Goal: Information Seeking & Learning: Learn about a topic

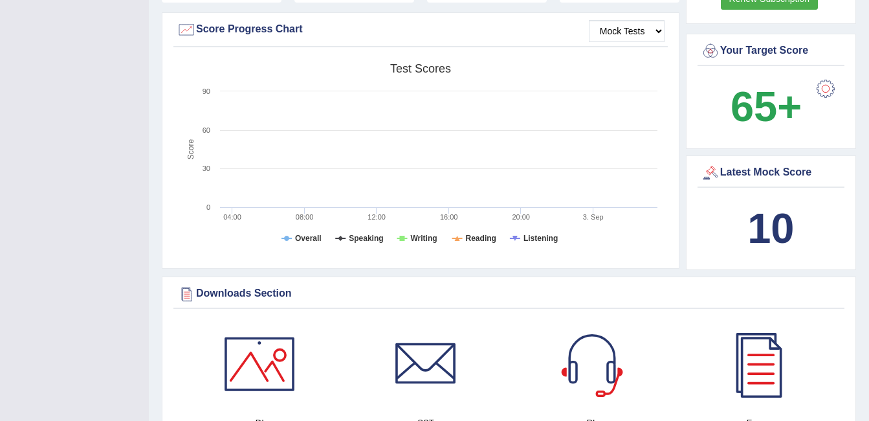
scroll to position [388, 0]
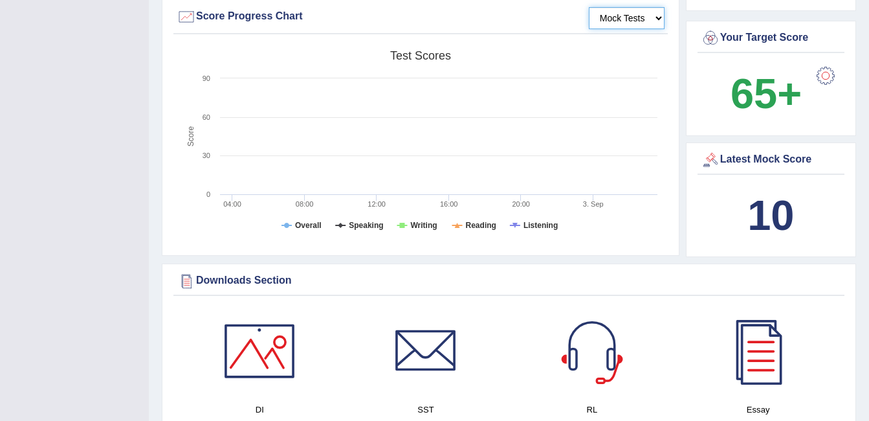
click at [638, 16] on select "Mock Tests" at bounding box center [627, 18] width 76 height 22
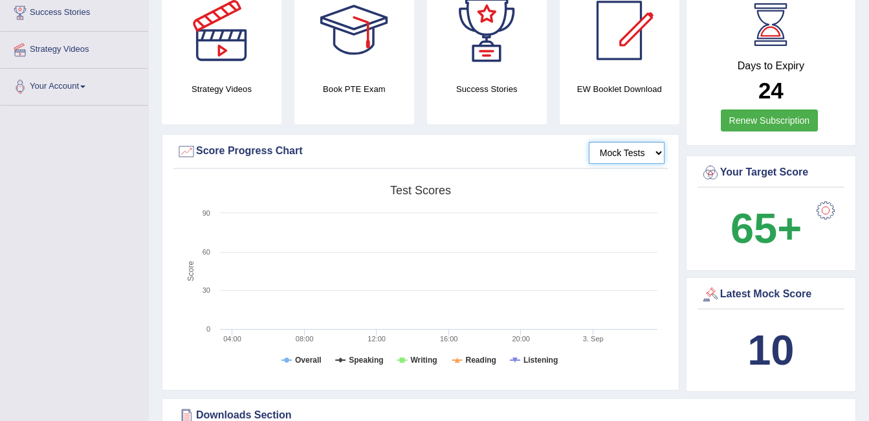
scroll to position [0, 0]
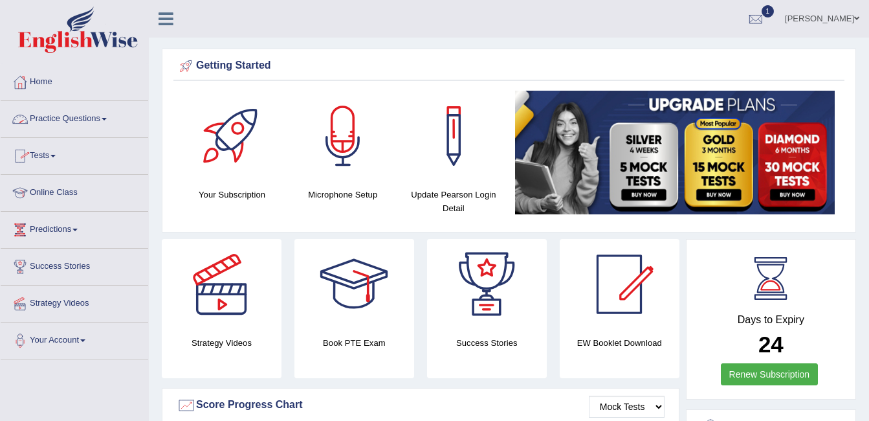
click at [59, 152] on link "Tests" at bounding box center [75, 154] width 148 height 32
click at [73, 107] on link "Practice Questions" at bounding box center [75, 117] width 148 height 32
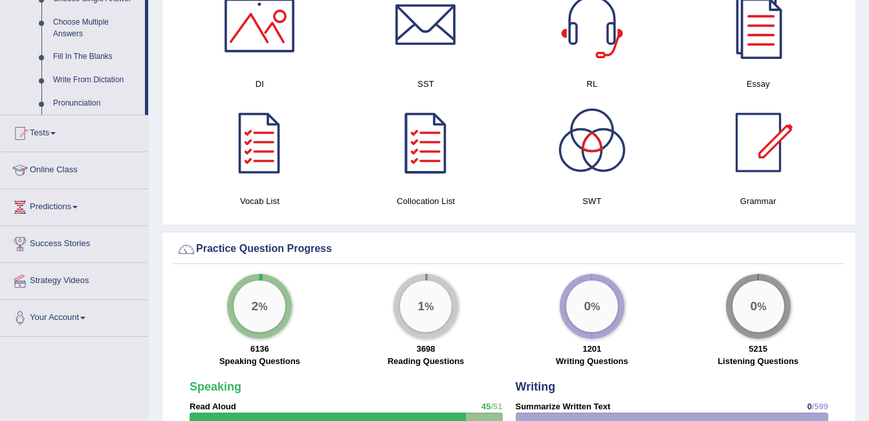
scroll to position [777, 0]
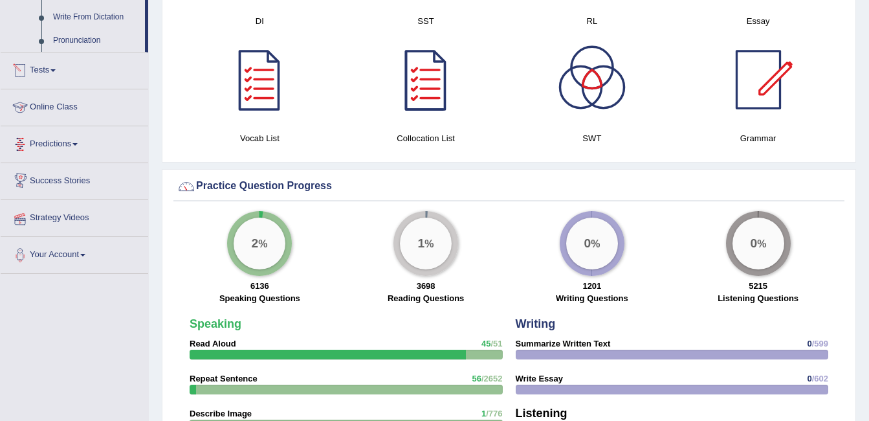
click at [54, 63] on link "Tests" at bounding box center [75, 68] width 148 height 32
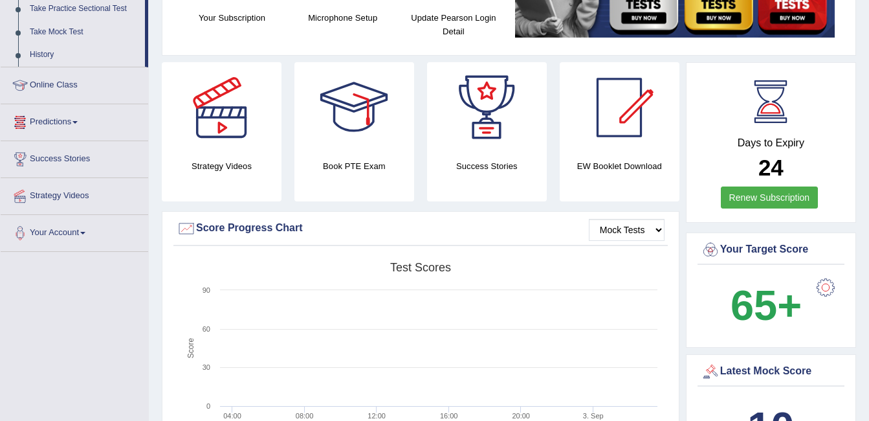
scroll to position [148, 0]
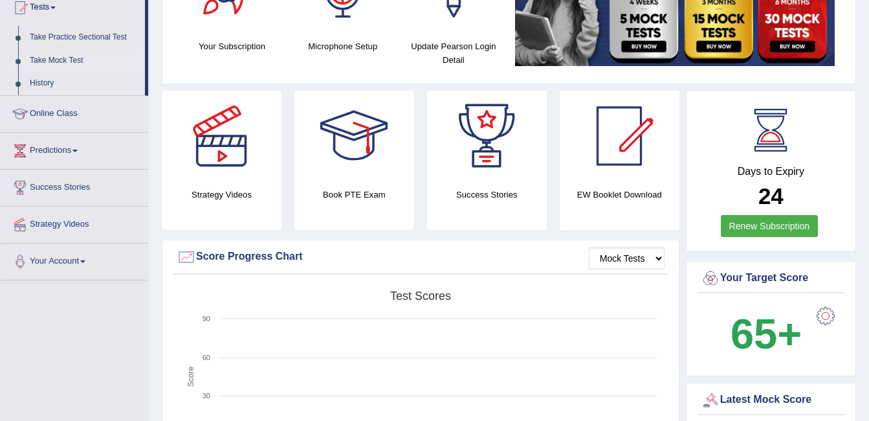
click at [57, 57] on link "Take Mock Test" at bounding box center [84, 60] width 121 height 23
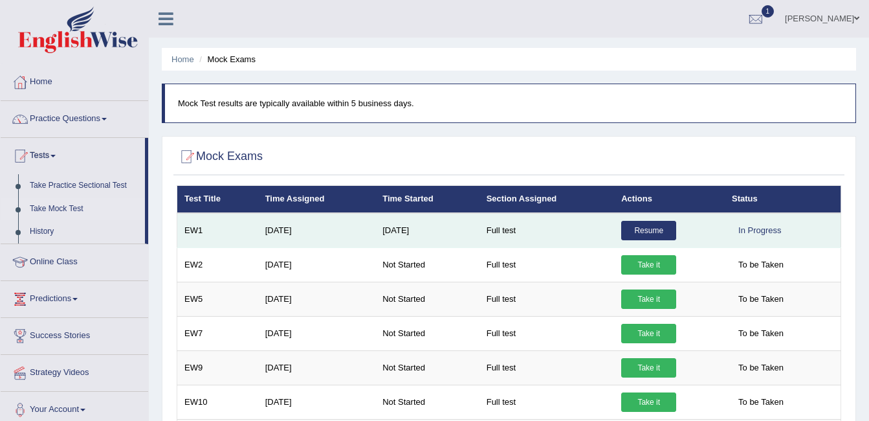
click at [647, 227] on link "Resume" at bounding box center [648, 230] width 55 height 19
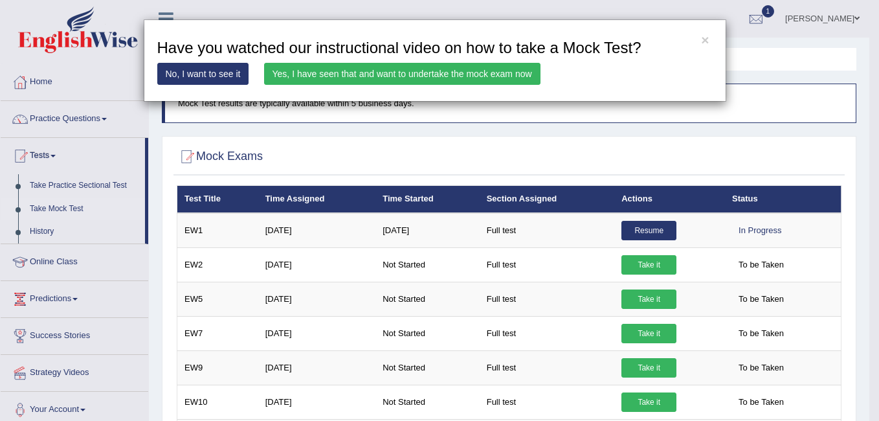
click at [407, 67] on link "Yes, I have seen that and want to undertake the mock exam now" at bounding box center [402, 74] width 276 height 22
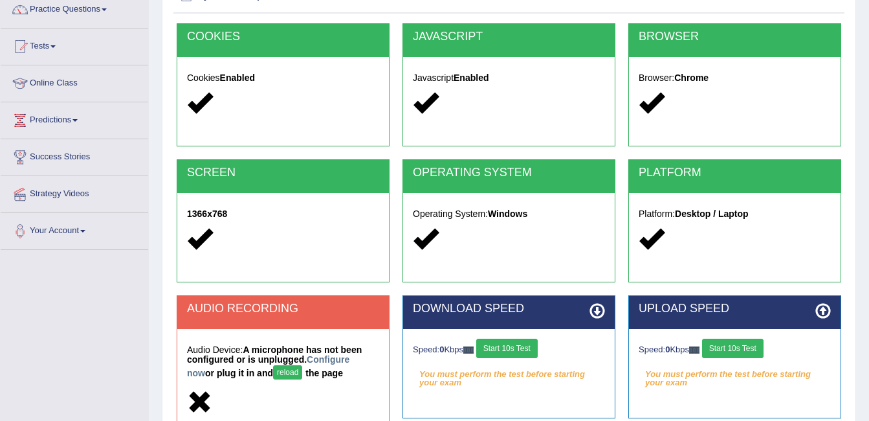
scroll to position [259, 0]
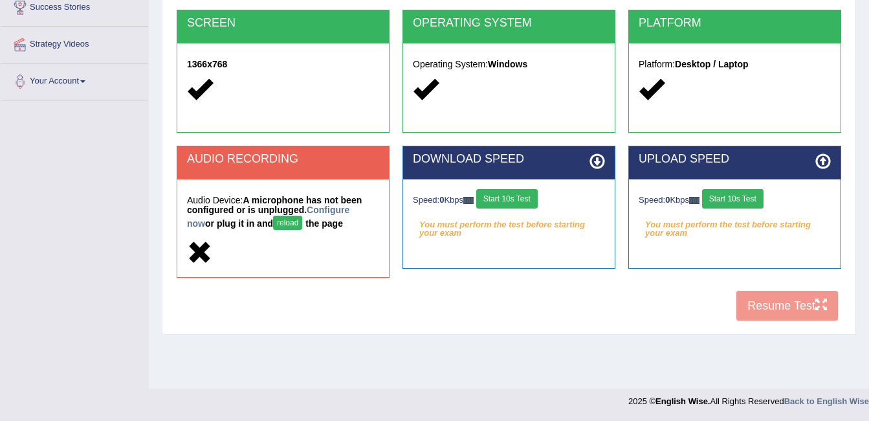
click at [755, 195] on button "Start 10s Test" at bounding box center [732, 198] width 61 height 19
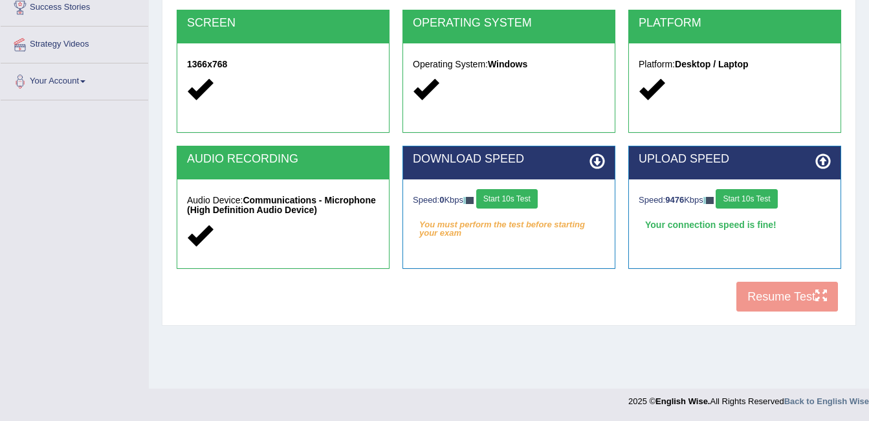
scroll to position [0, 0]
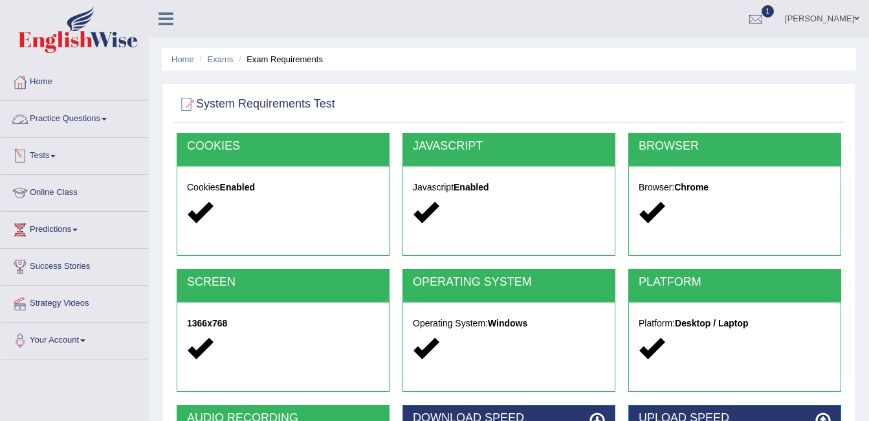
click at [102, 120] on link "Practice Questions" at bounding box center [75, 117] width 148 height 32
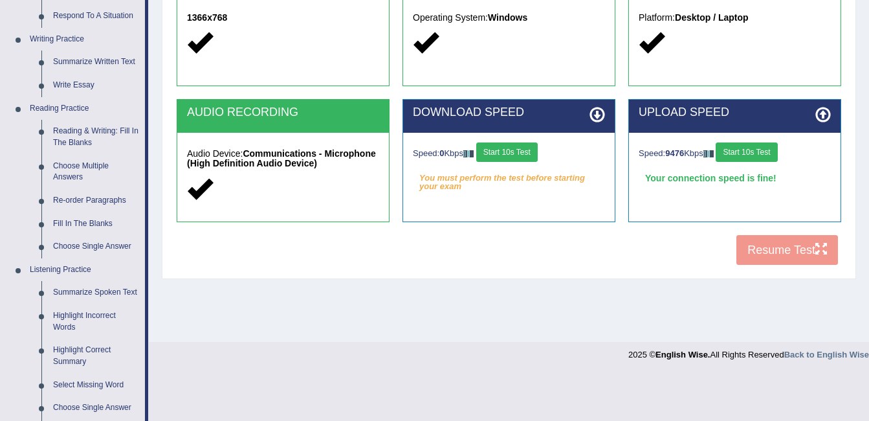
scroll to position [324, 0]
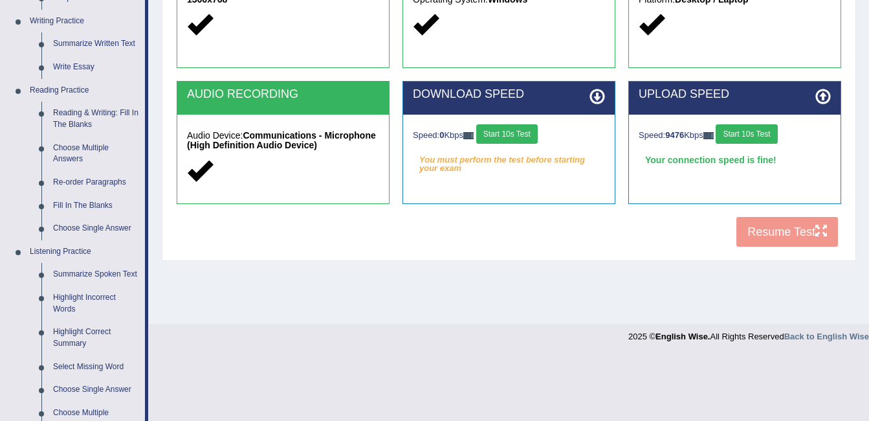
click at [777, 235] on div "COOKIES Cookies Enabled JAVASCRIPT Javascript Enabled BROWSER Browser: Chrome S…" at bounding box center [508, 31] width 671 height 445
click at [759, 136] on button "Start 10s Test" at bounding box center [746, 133] width 61 height 19
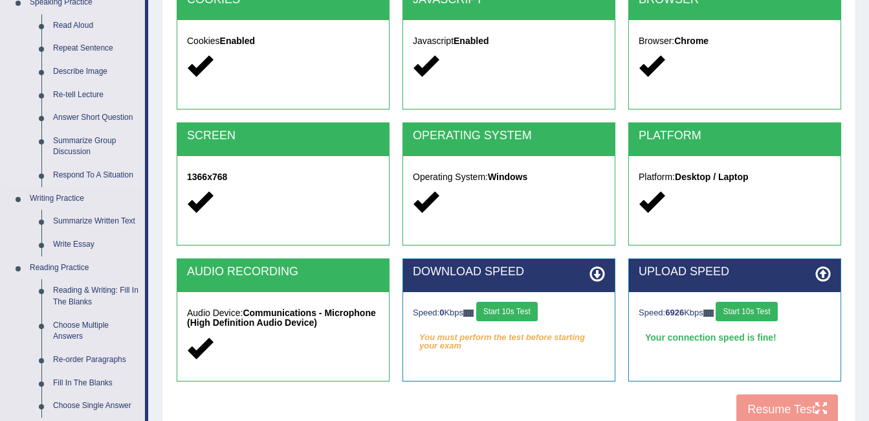
scroll to position [0, 0]
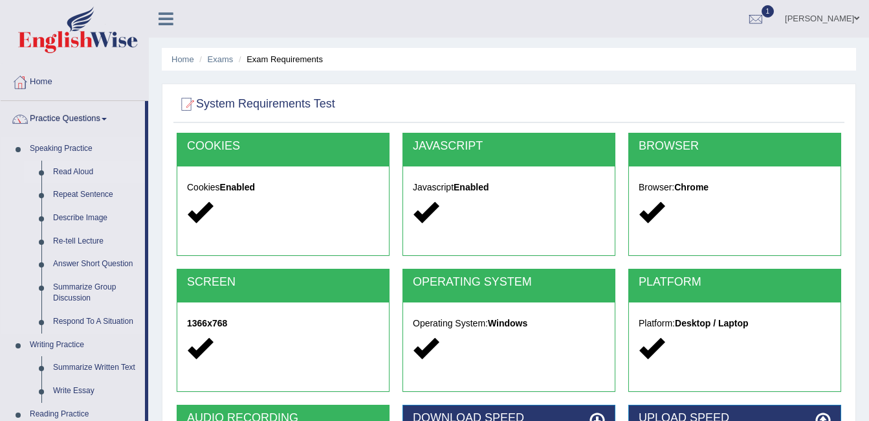
click at [95, 168] on link "Read Aloud" at bounding box center [96, 172] width 98 height 23
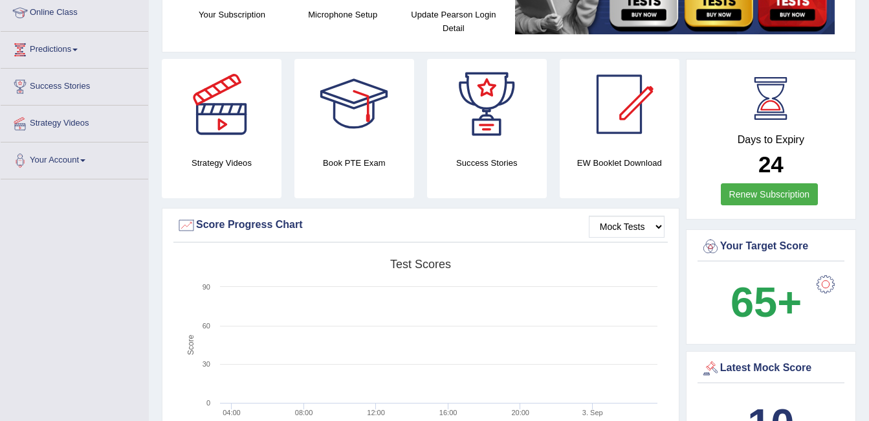
scroll to position [65, 0]
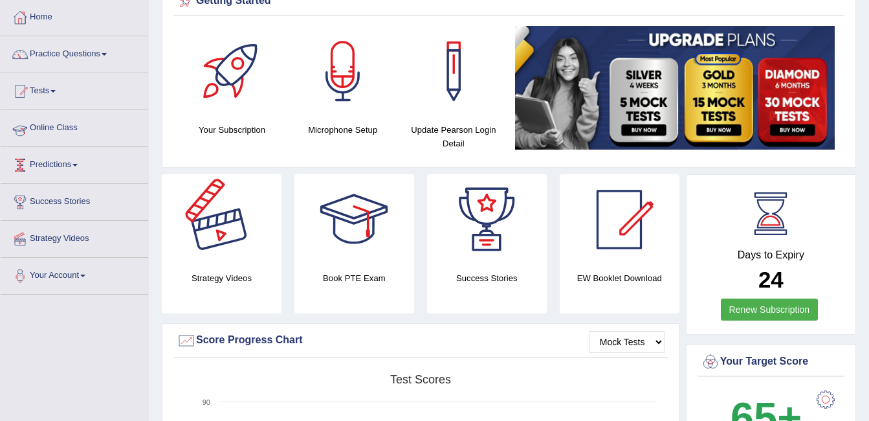
click at [49, 85] on link "Tests" at bounding box center [75, 89] width 148 height 32
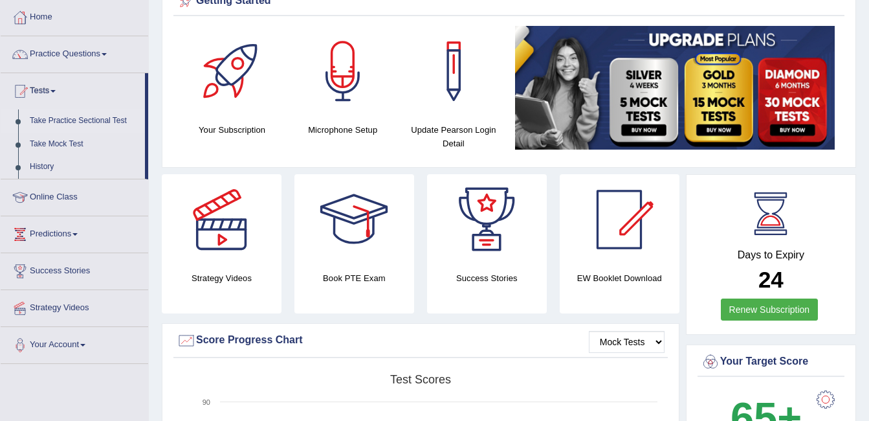
click at [77, 113] on link "Take Practice Sectional Test" at bounding box center [84, 120] width 121 height 23
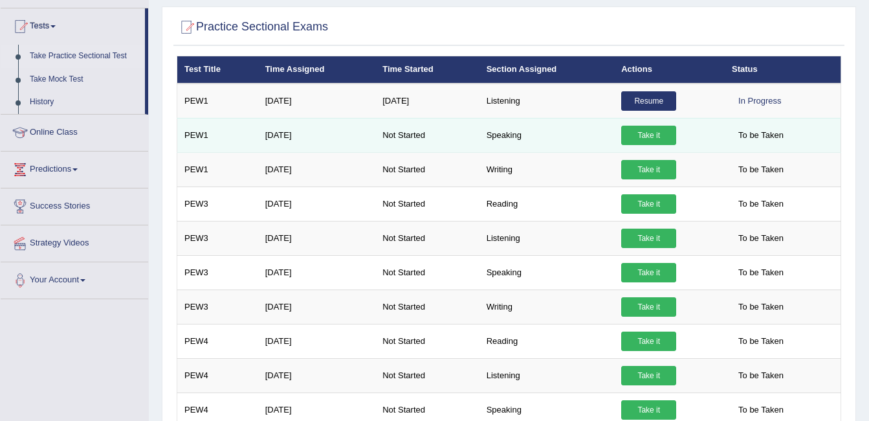
click at [649, 133] on link "Take it" at bounding box center [648, 135] width 55 height 19
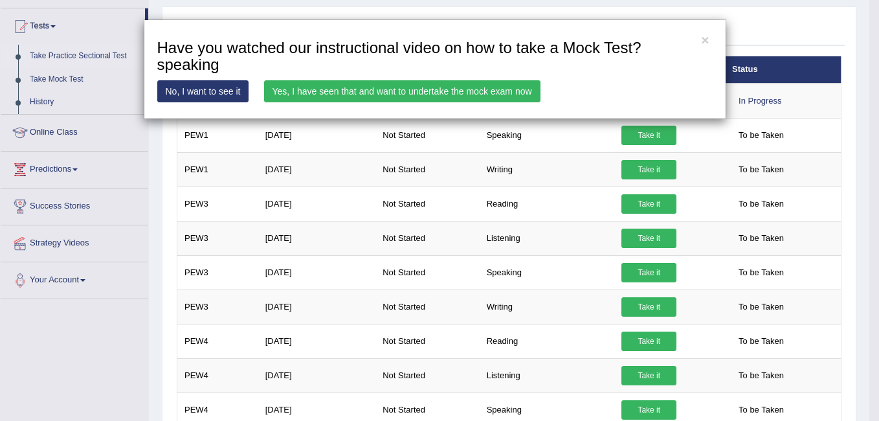
click at [462, 83] on link "Yes, I have seen that and want to undertake the mock exam now" at bounding box center [402, 91] width 276 height 22
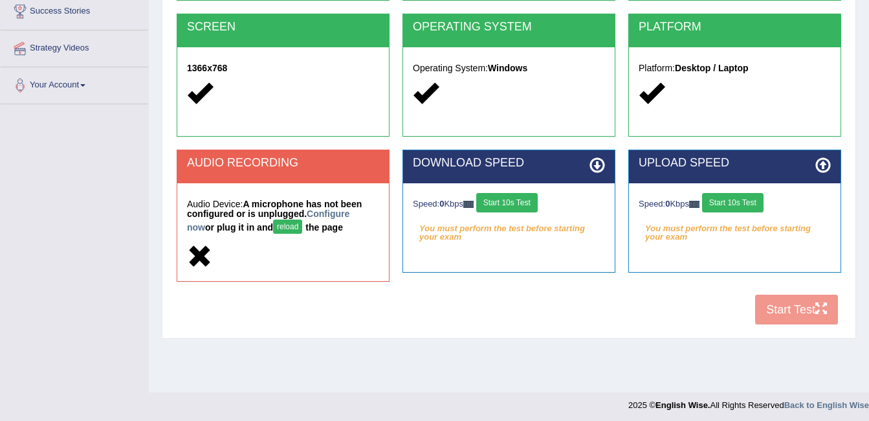
scroll to position [259, 0]
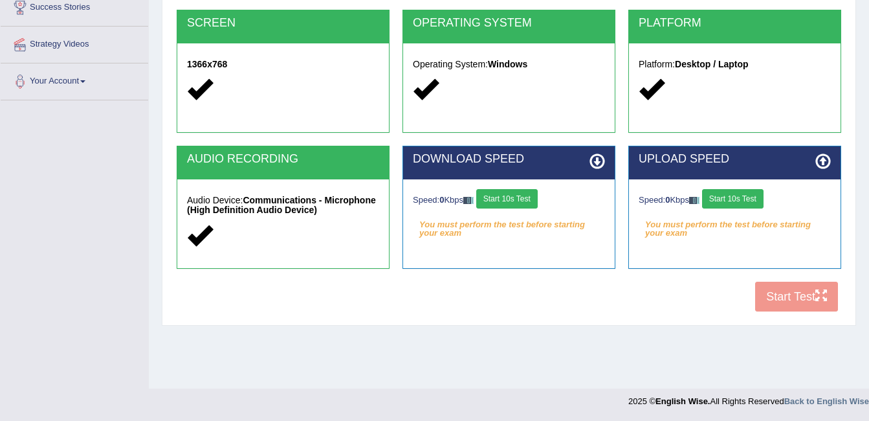
click at [746, 196] on button "Start 10s Test" at bounding box center [732, 198] width 61 height 19
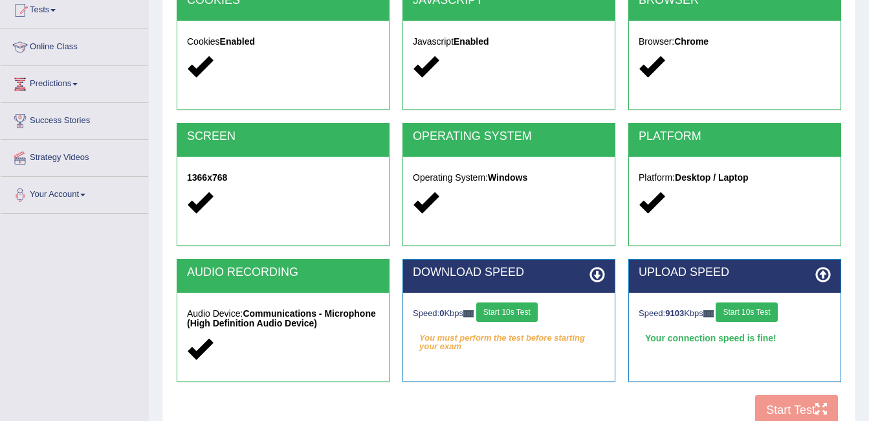
scroll to position [0, 0]
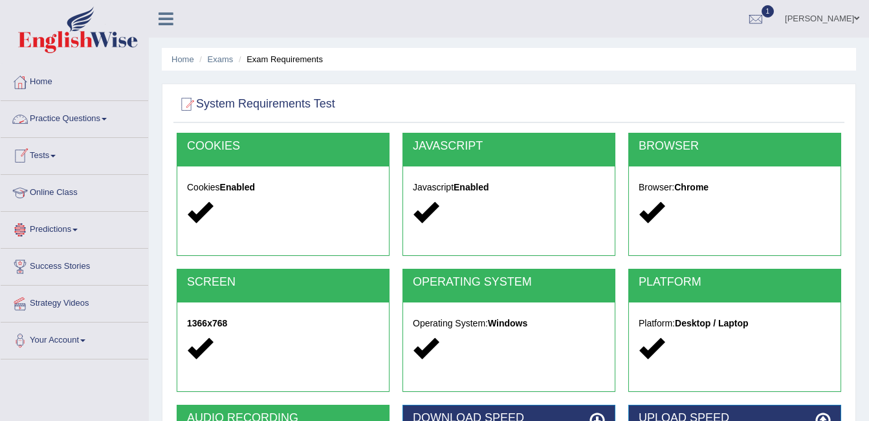
click at [89, 117] on link "Practice Questions" at bounding box center [75, 117] width 148 height 32
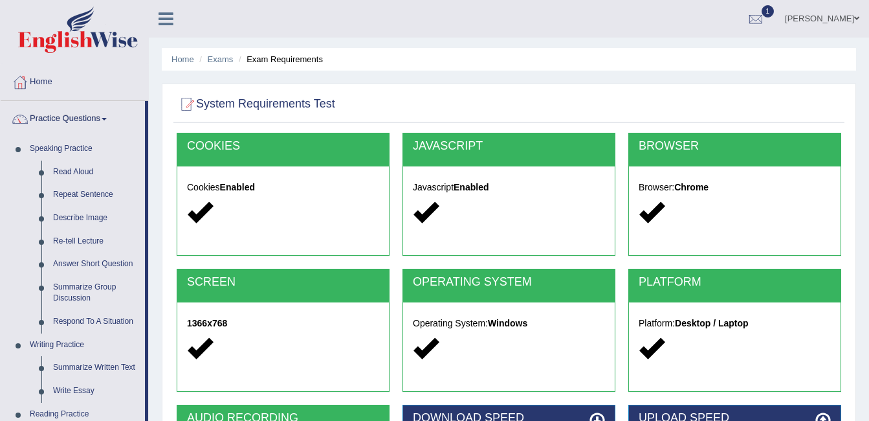
click at [96, 117] on link "Practice Questions" at bounding box center [73, 117] width 144 height 32
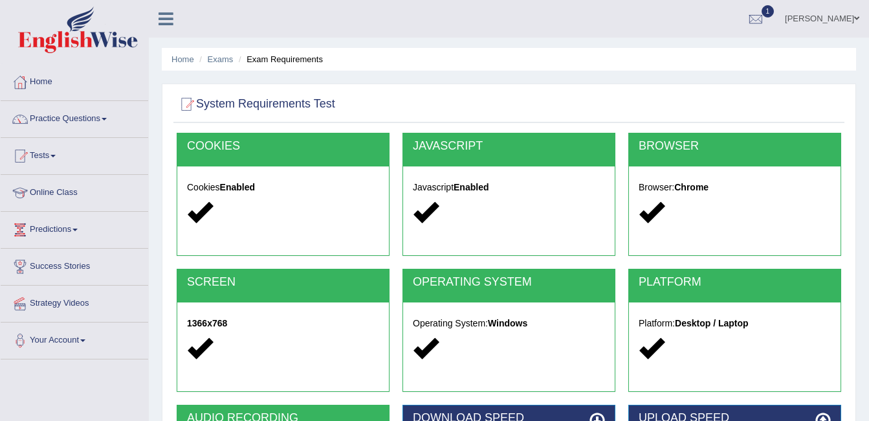
click at [96, 117] on link "Practice Questions" at bounding box center [75, 117] width 148 height 32
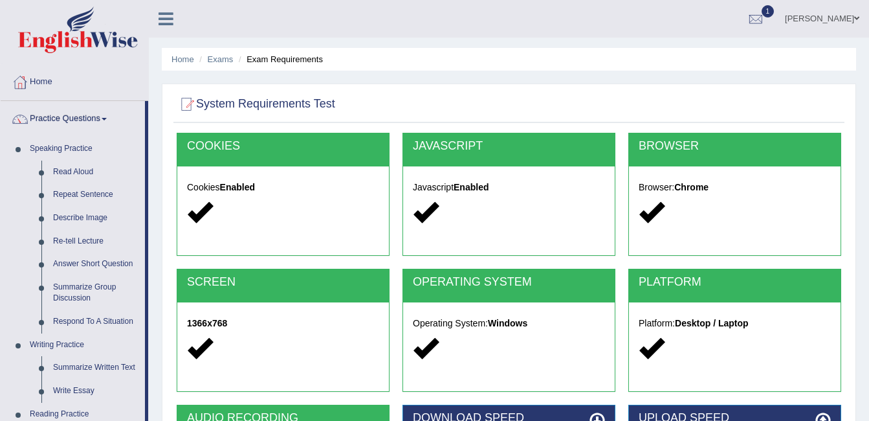
click at [96, 117] on link "Practice Questions" at bounding box center [73, 117] width 144 height 32
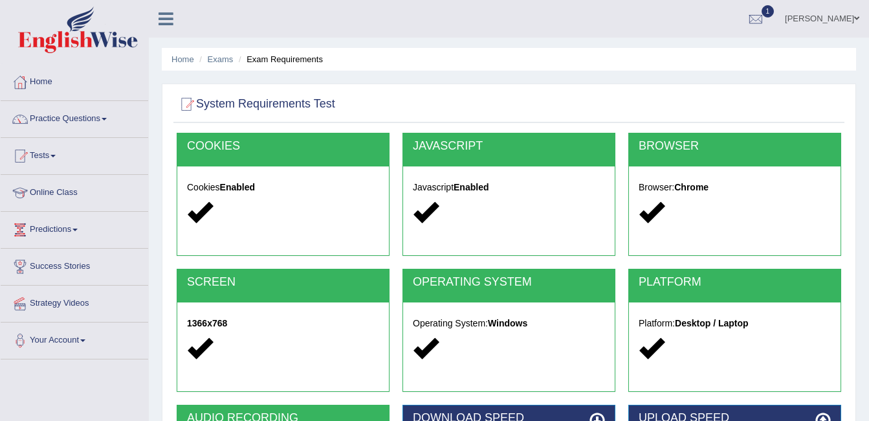
click at [219, 54] on li "Exams" at bounding box center [214, 59] width 37 height 12
click at [224, 63] on link "Exams" at bounding box center [221, 59] width 26 height 10
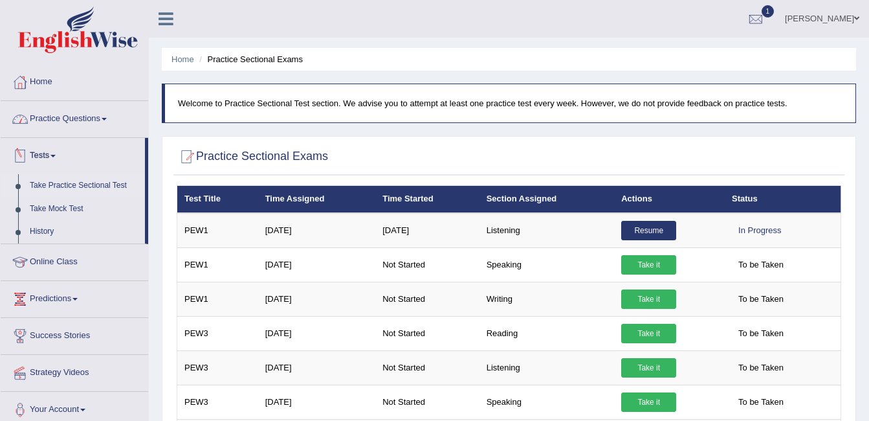
click at [76, 120] on link "Practice Questions" at bounding box center [75, 117] width 148 height 32
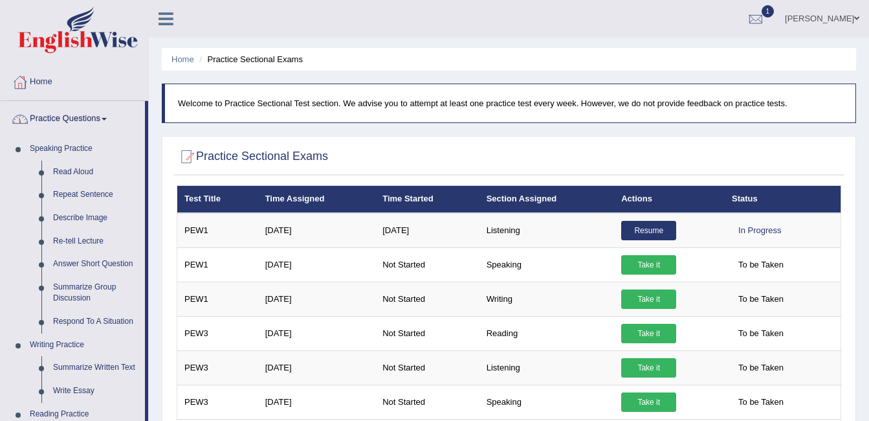
click at [78, 118] on link "Practice Questions" at bounding box center [73, 117] width 144 height 32
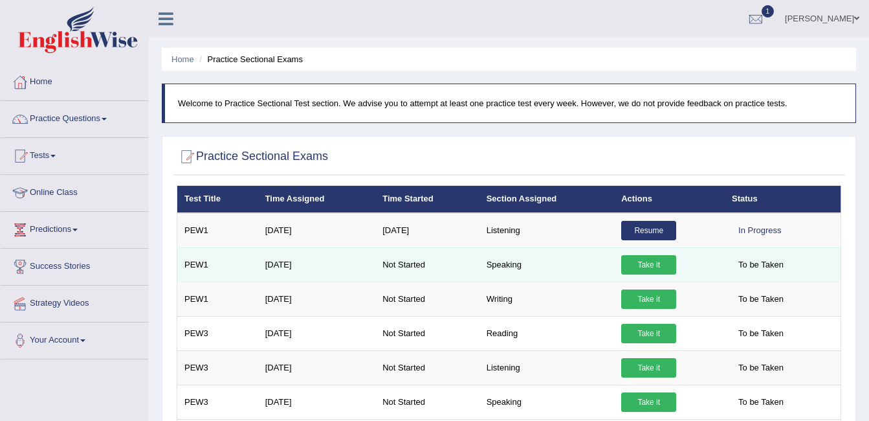
click at [649, 263] on link "Take it" at bounding box center [648, 264] width 55 height 19
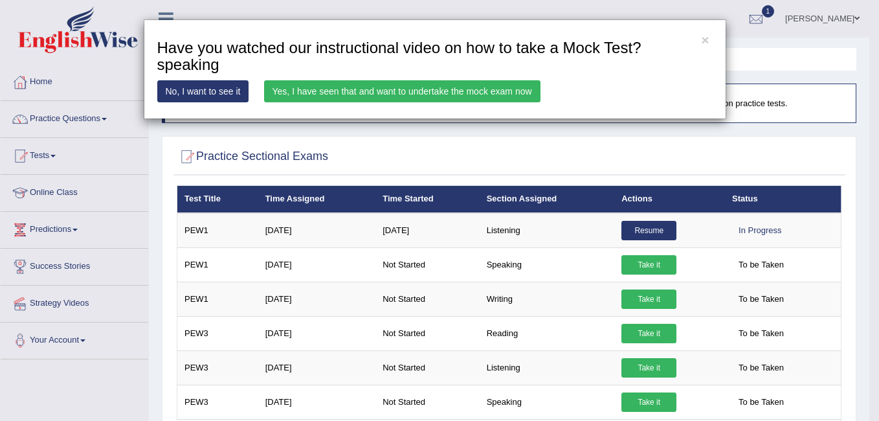
click at [383, 87] on link "Yes, I have seen that and want to undertake the mock exam now" at bounding box center [402, 91] width 276 height 22
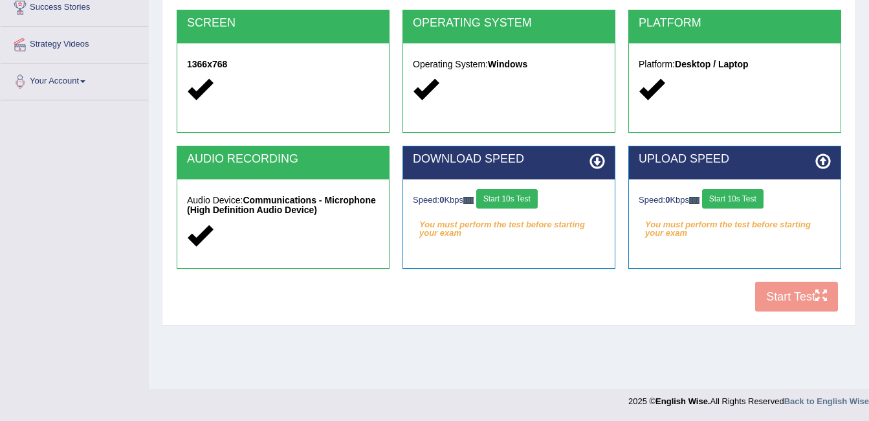
scroll to position [259, 0]
click at [798, 293] on div "COOKIES Cookies Enabled JAVASCRIPT Javascript Enabled BROWSER Browser: Chrome S…" at bounding box center [508, 96] width 671 height 445
click at [509, 273] on div "DOWNLOAD SPEED Speed: 0 Kbps Start 10s Test You must perform the test before st…" at bounding box center [509, 214] width 226 height 136
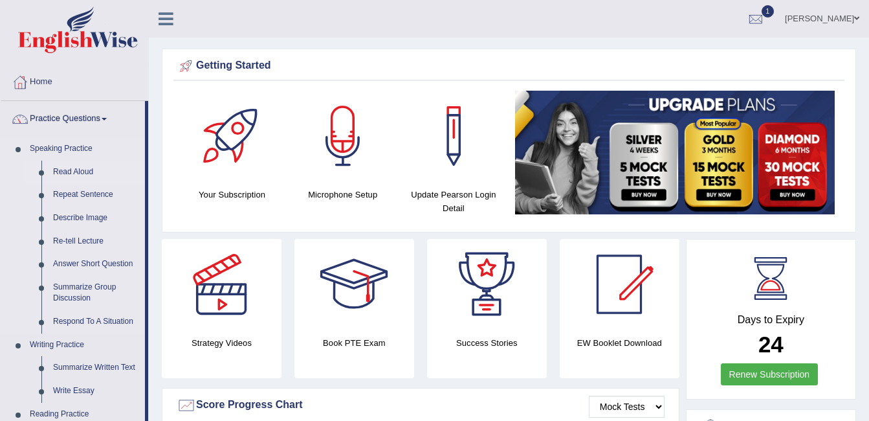
click at [85, 172] on link "Read Aloud" at bounding box center [96, 172] width 98 height 23
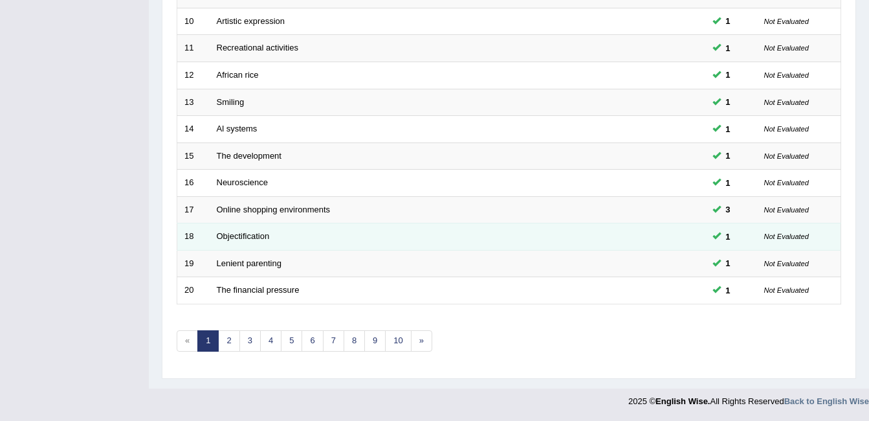
scroll to position [436, 0]
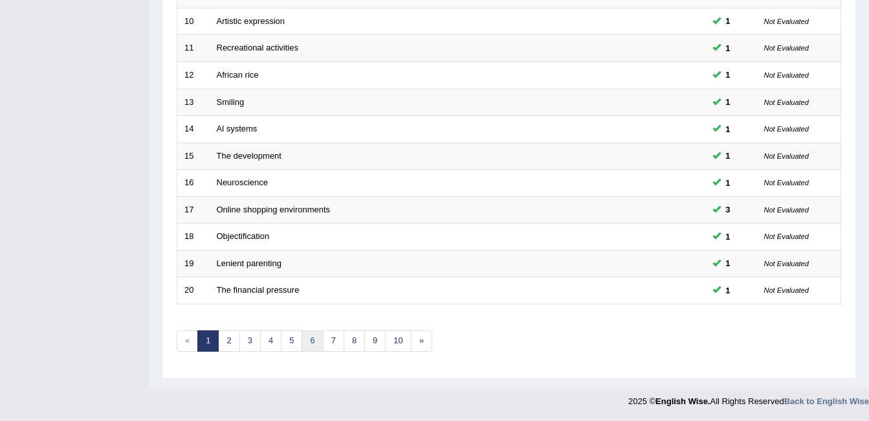
click at [313, 337] on link "6" at bounding box center [312, 340] width 21 height 21
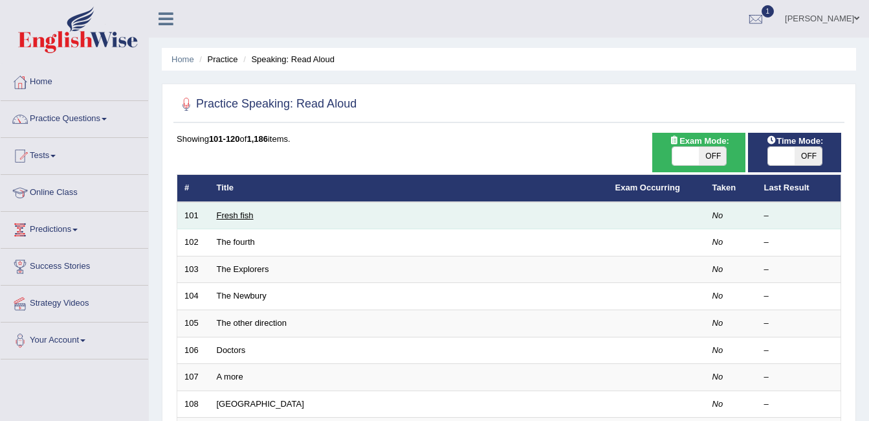
click at [233, 215] on link "Fresh fish" at bounding box center [235, 215] width 37 height 10
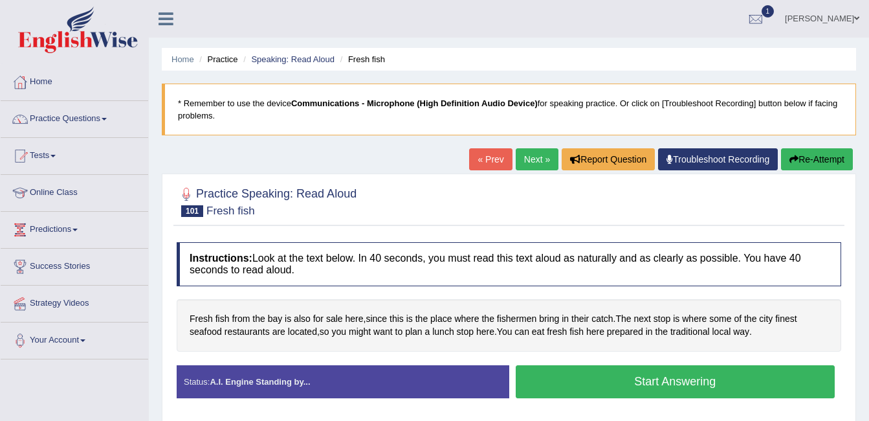
click at [632, 382] on button "Start Answering" at bounding box center [676, 381] width 320 height 33
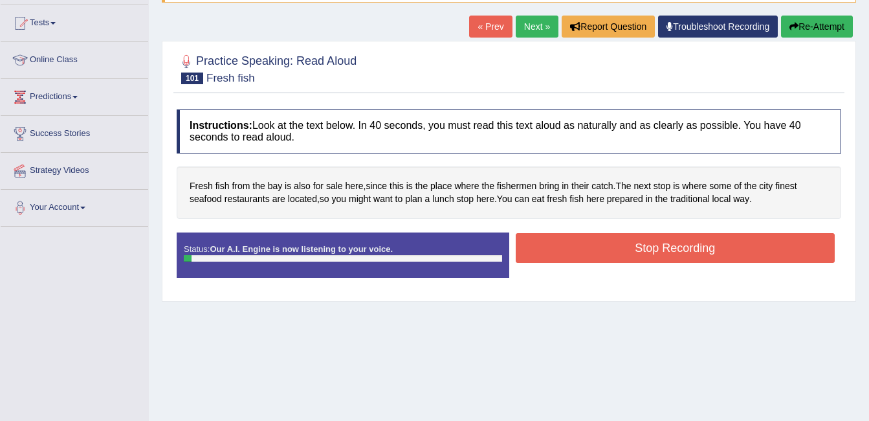
scroll to position [129, 0]
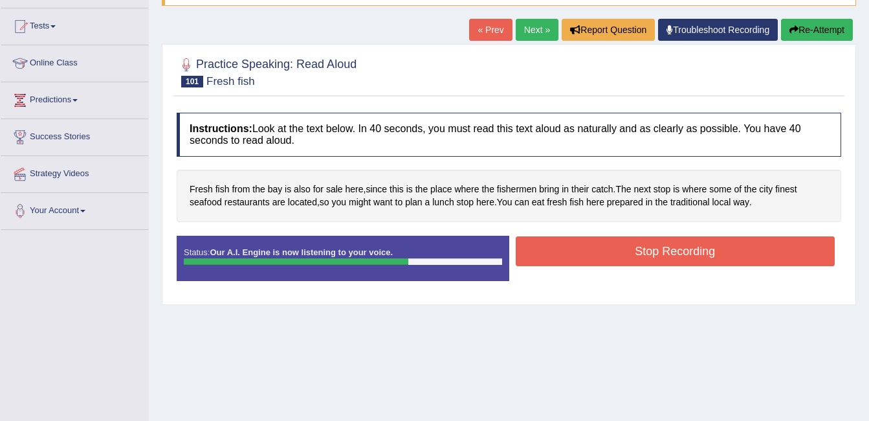
click at [743, 258] on button "Stop Recording" at bounding box center [676, 251] width 320 height 30
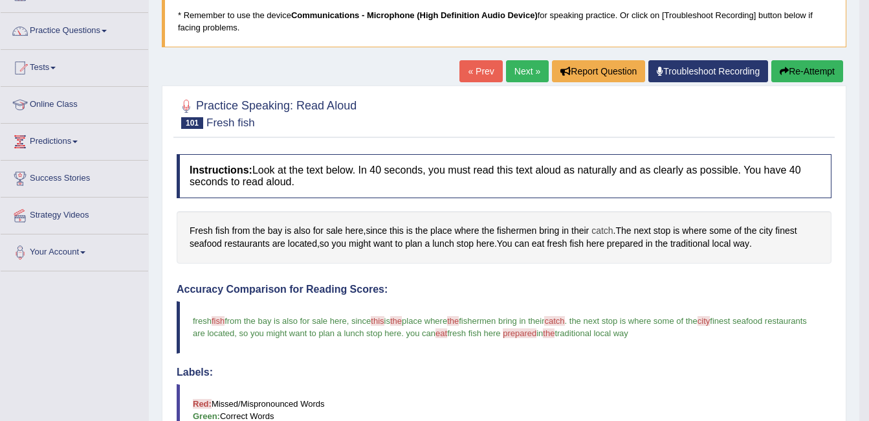
scroll to position [65, 0]
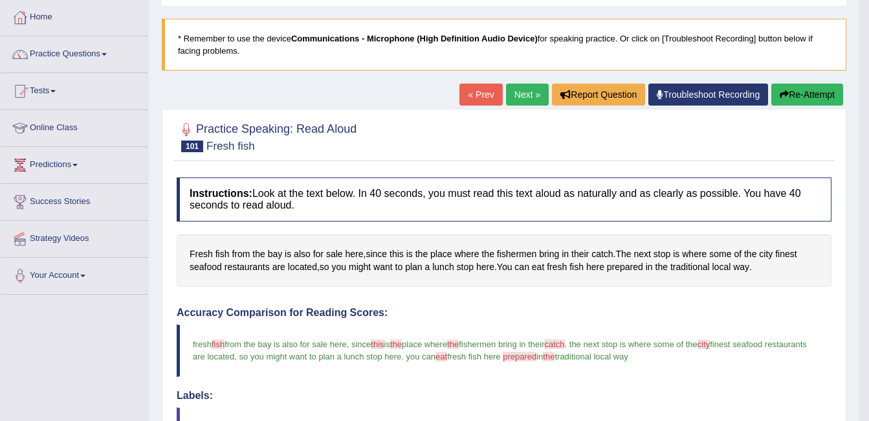
click at [537, 98] on link "Next »" at bounding box center [527, 95] width 43 height 22
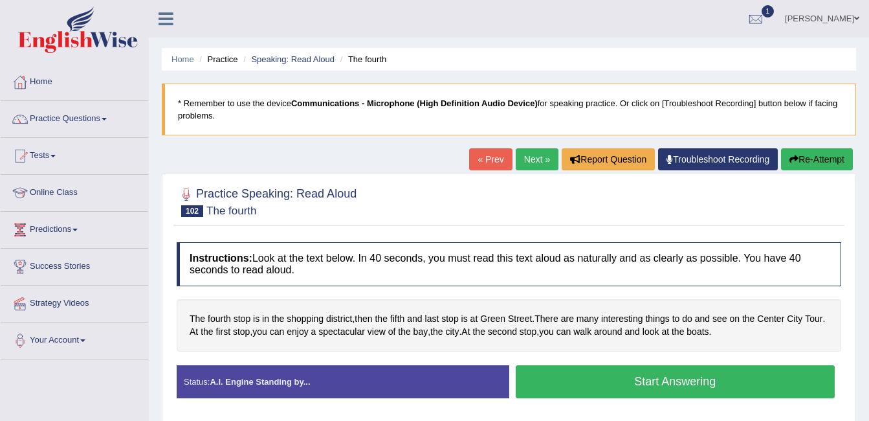
click at [618, 386] on button "Start Answering" at bounding box center [676, 381] width 320 height 33
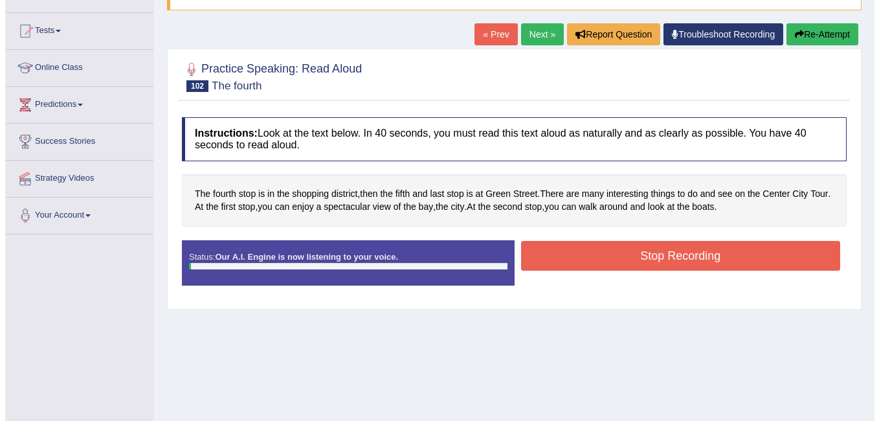
scroll to position [129, 0]
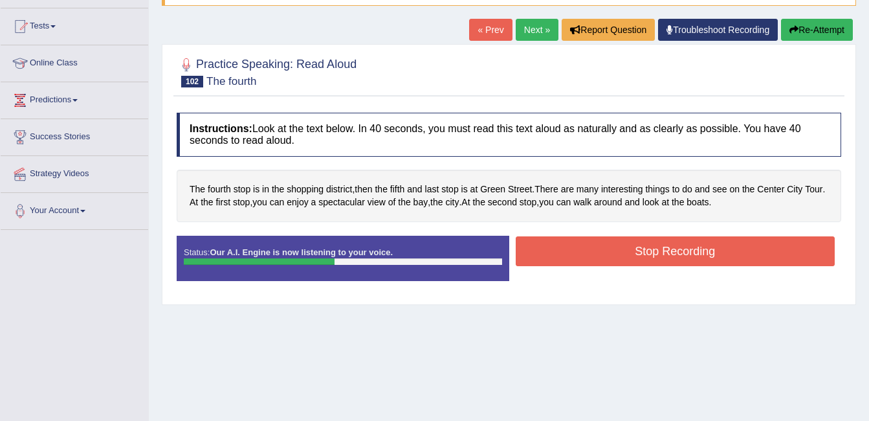
click at [719, 247] on button "Stop Recording" at bounding box center [676, 251] width 320 height 30
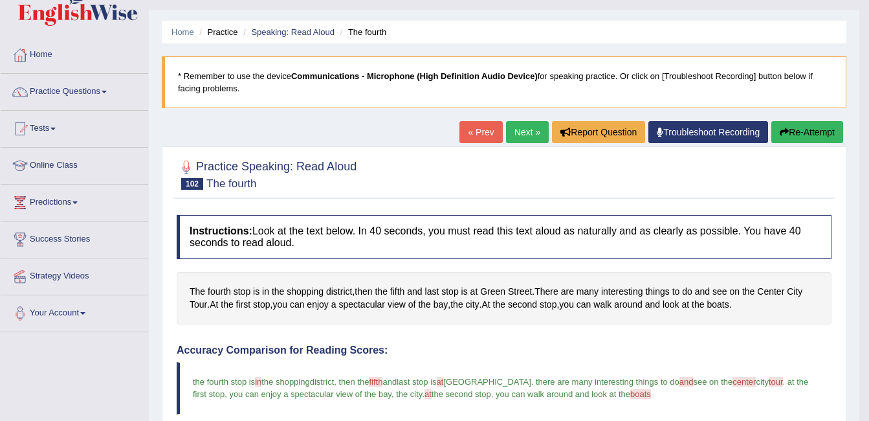
scroll to position [0, 0]
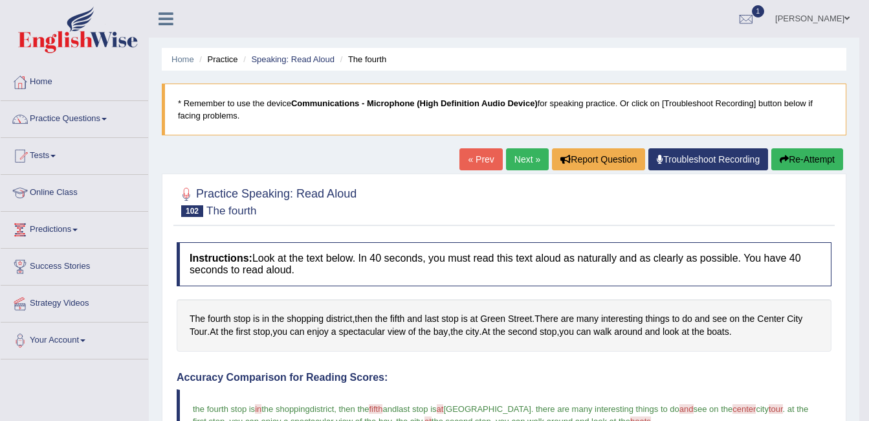
click at [516, 155] on link "Next »" at bounding box center [527, 159] width 43 height 22
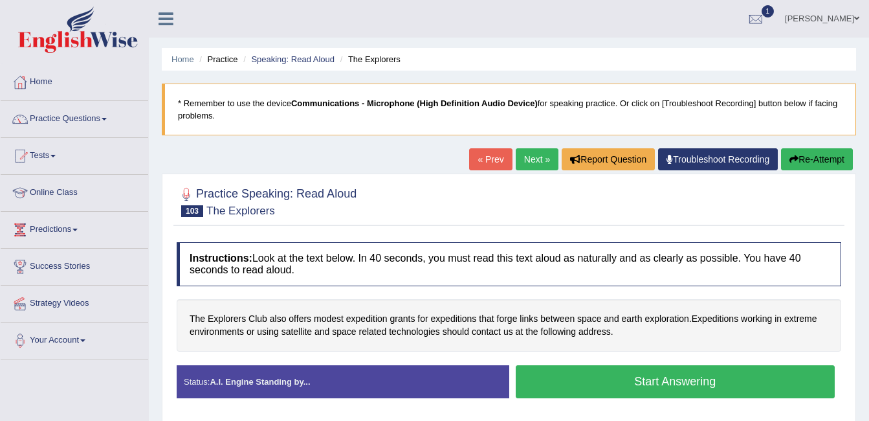
click at [636, 365] on button "Start Answering" at bounding box center [676, 381] width 320 height 33
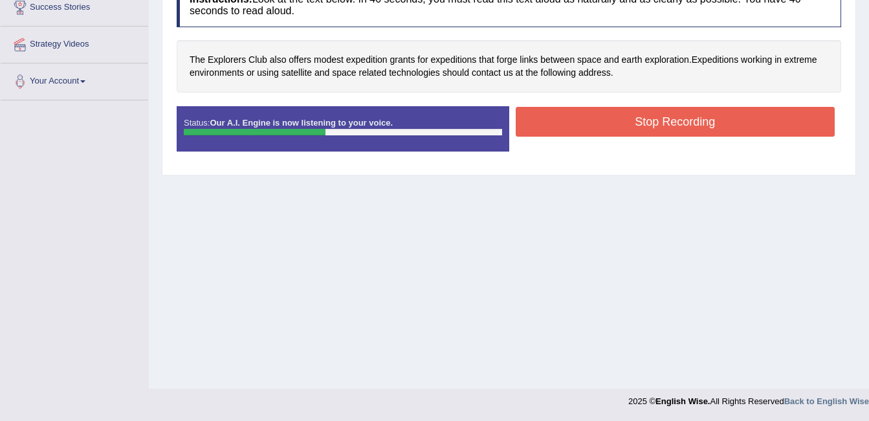
click at [655, 116] on button "Stop Recording" at bounding box center [676, 122] width 320 height 30
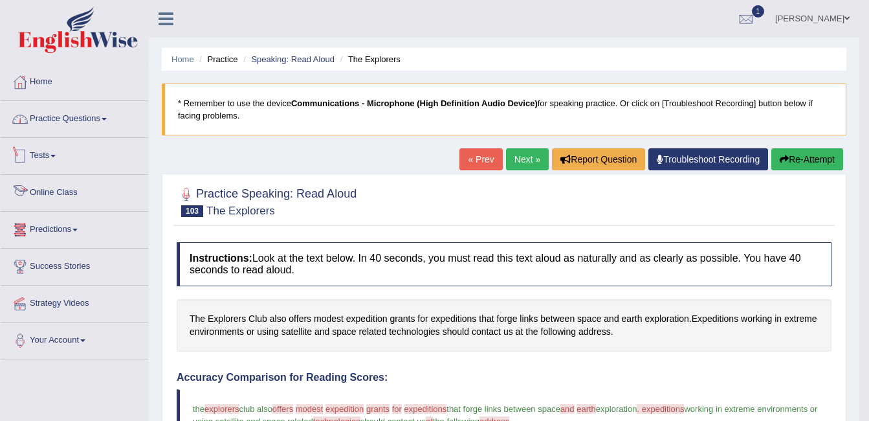
click at [85, 126] on link "Practice Questions" at bounding box center [75, 117] width 148 height 32
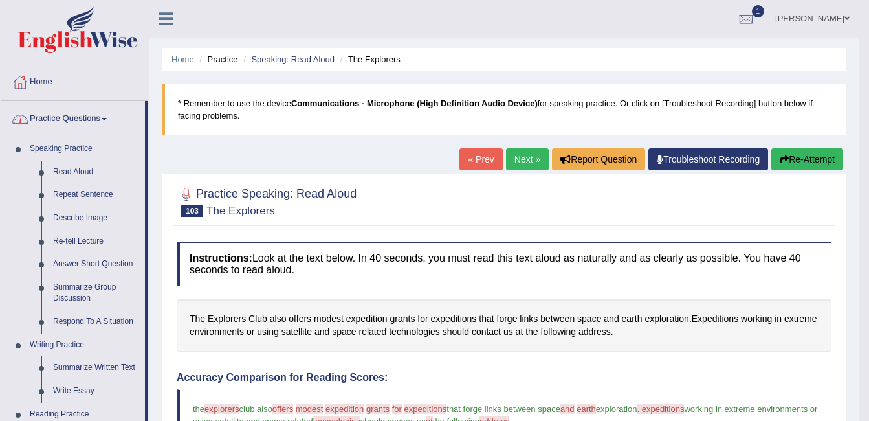
click at [86, 122] on link "Practice Questions" at bounding box center [73, 117] width 144 height 32
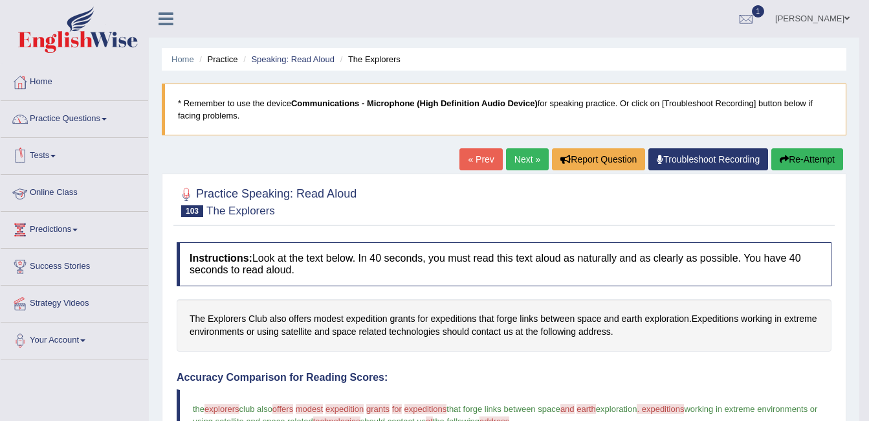
click at [74, 159] on link "Tests" at bounding box center [75, 154] width 148 height 32
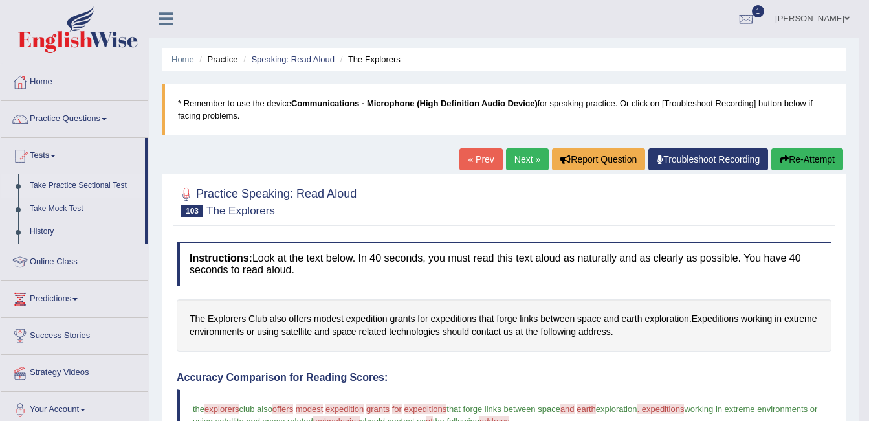
click at [83, 188] on link "Take Practice Sectional Test" at bounding box center [84, 185] width 121 height 23
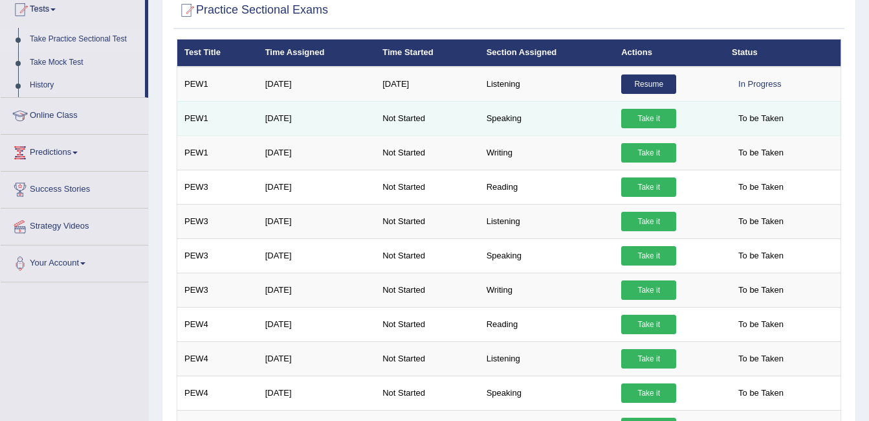
scroll to position [146, 0]
click at [651, 116] on link "Take it" at bounding box center [648, 118] width 55 height 19
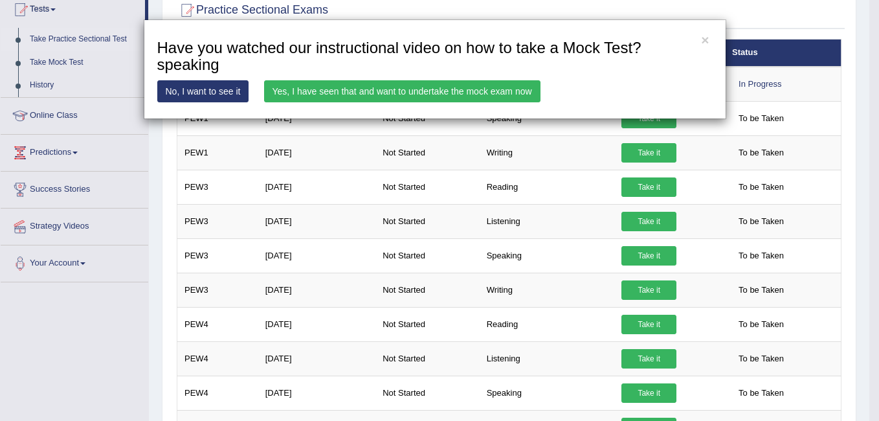
click at [489, 93] on link "Yes, I have seen that and want to undertake the mock exam now" at bounding box center [402, 91] width 276 height 22
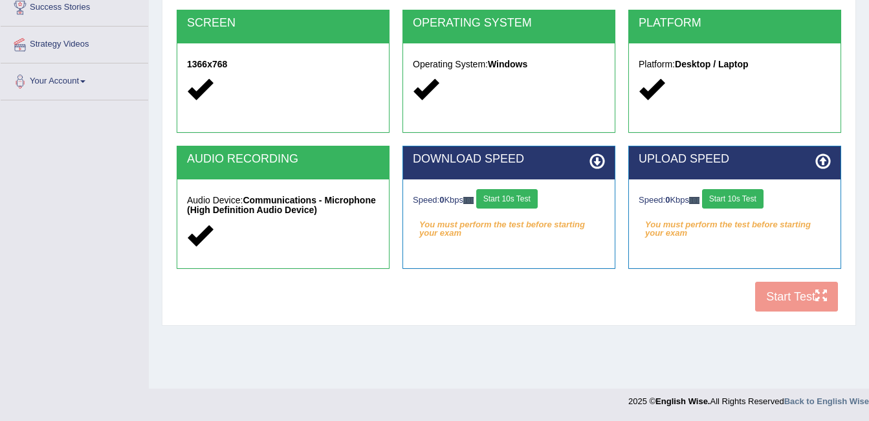
scroll to position [259, 0]
click at [797, 300] on div "COOKIES Cookies Enabled JAVASCRIPT Javascript Enabled BROWSER Browser: Chrome S…" at bounding box center [508, 96] width 671 height 445
click at [742, 195] on button "Start 10s Test" at bounding box center [732, 198] width 61 height 19
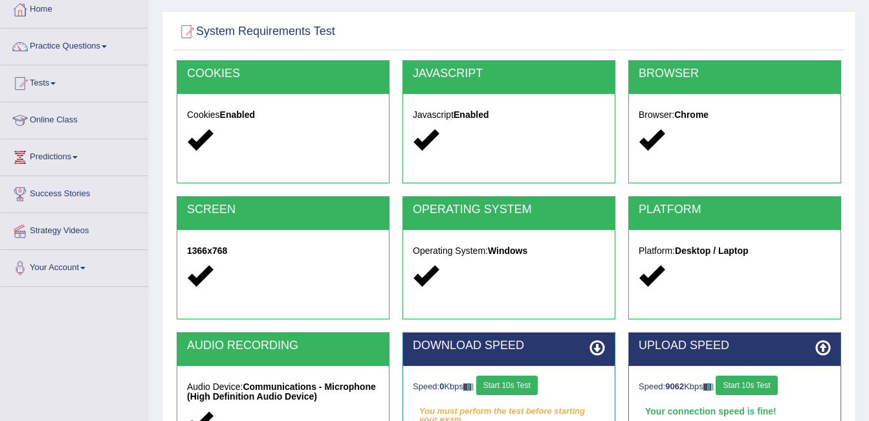
scroll to position [0, 0]
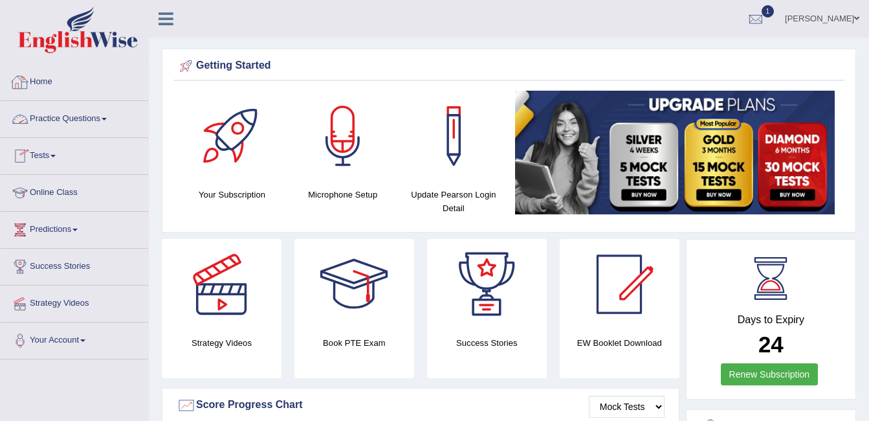
click at [64, 118] on link "Practice Questions" at bounding box center [75, 117] width 148 height 32
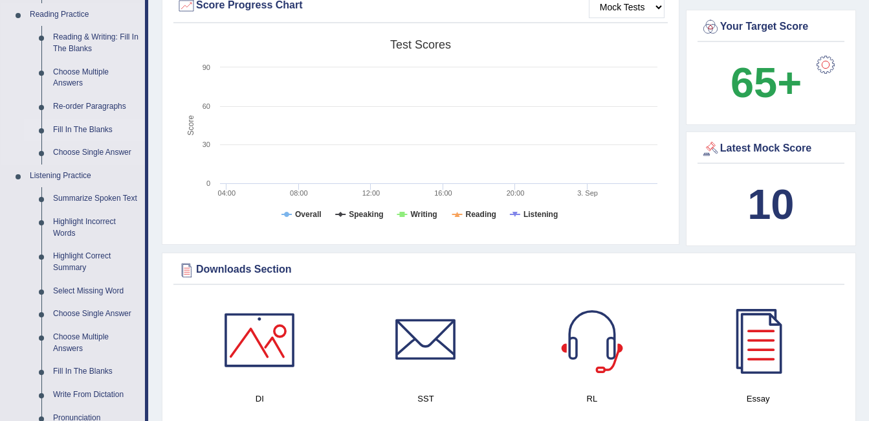
scroll to position [583, 0]
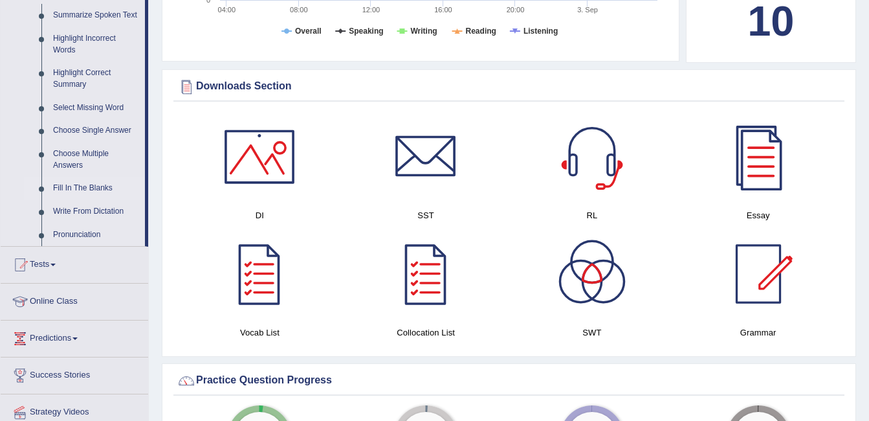
click at [90, 182] on link "Fill In The Blanks" at bounding box center [96, 188] width 98 height 23
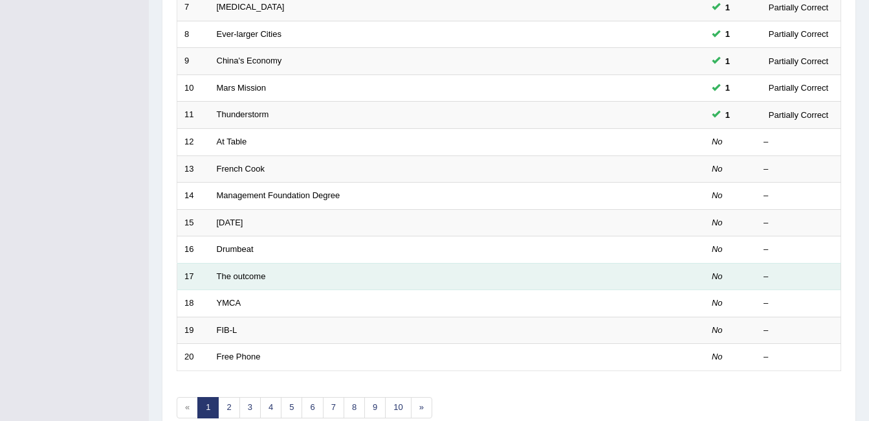
scroll to position [436, 0]
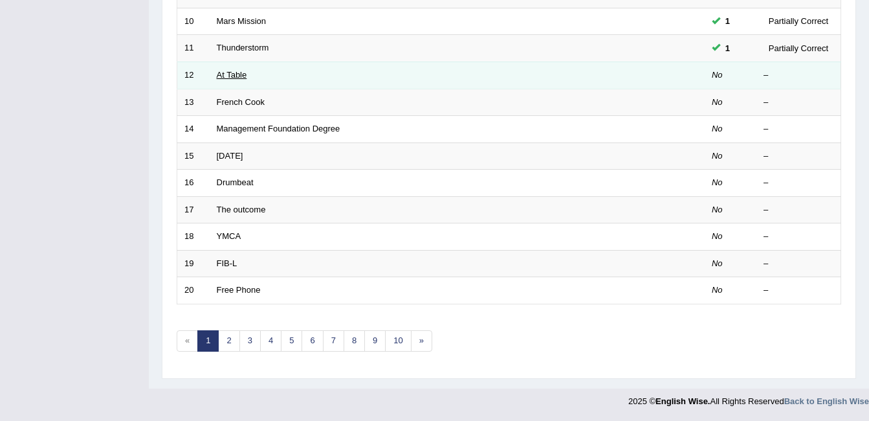
click at [237, 74] on link "At Table" at bounding box center [232, 75] width 30 height 10
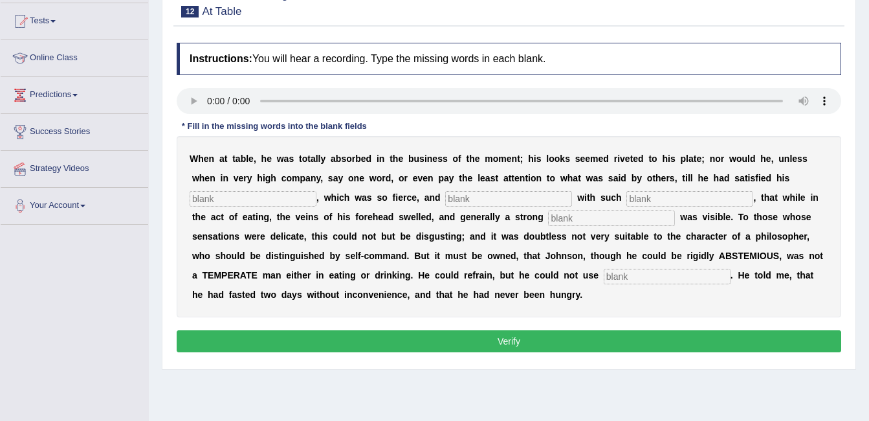
scroll to position [129, 0]
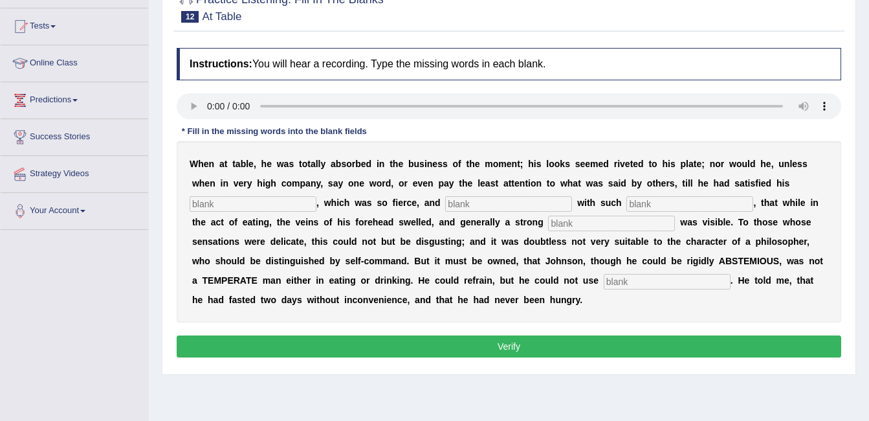
click at [317, 196] on input "text" at bounding box center [253, 204] width 127 height 16
